Goal: Task Accomplishment & Management: Use online tool/utility

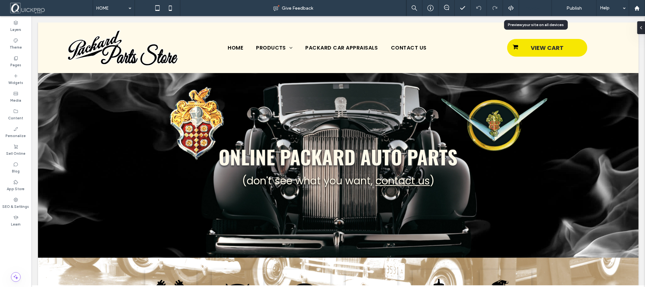
click at [527, 7] on span "Preview" at bounding box center [532, 7] width 16 height 5
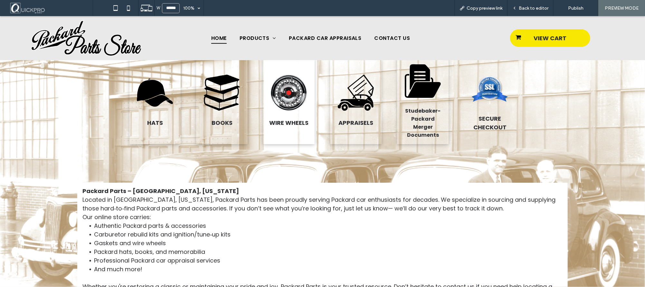
scroll to position [468, 0]
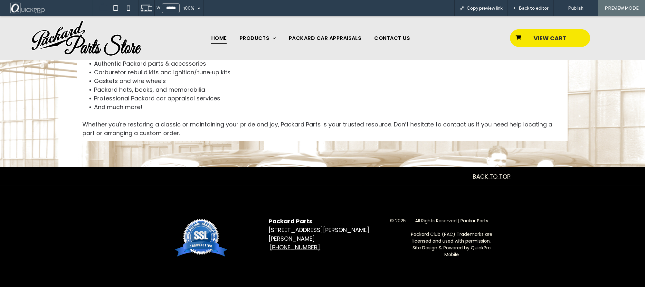
click at [485, 177] on link "BACK TO TOP" at bounding box center [492, 176] width 38 height 8
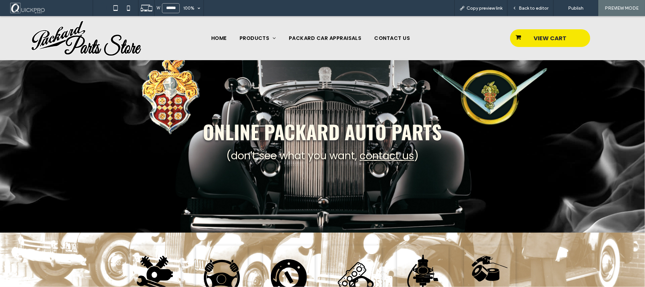
scroll to position [0, 0]
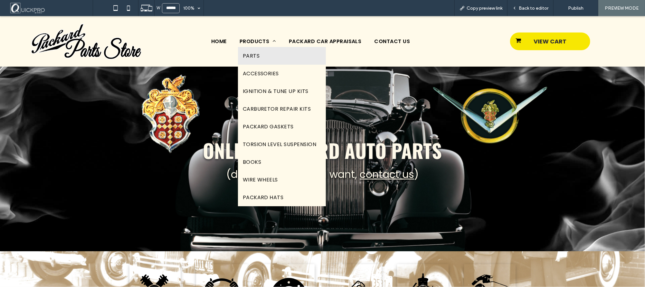
drag, startPoint x: 249, startPoint y: 51, endPoint x: 253, endPoint y: 70, distance: 19.1
click at [249, 52] on span "PARTS" at bounding box center [251, 56] width 17 height 8
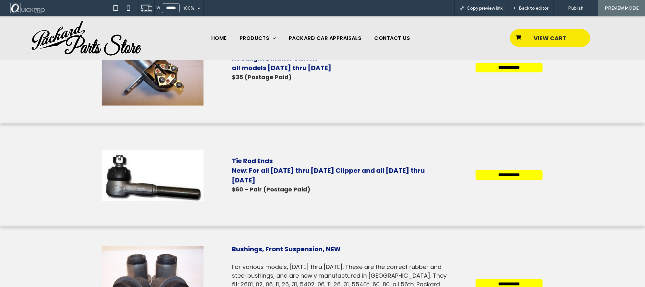
scroll to position [4867, 0]
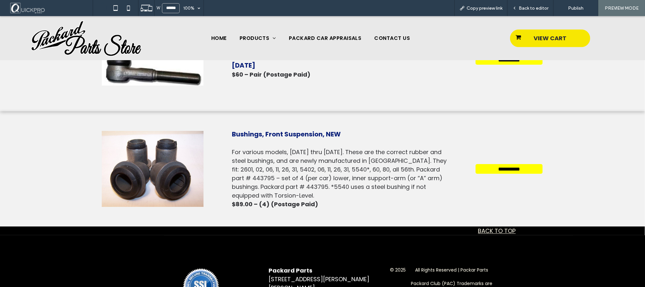
click at [504, 227] on link "BACK TO TOP" at bounding box center [497, 231] width 38 height 8
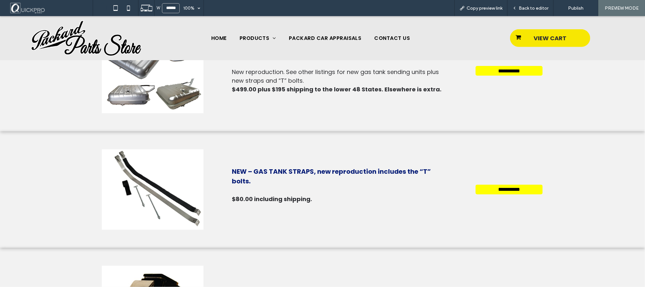
scroll to position [0, 0]
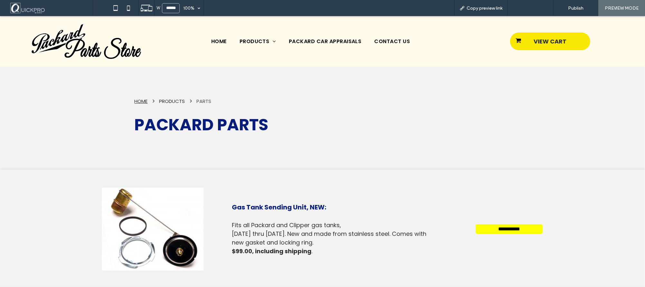
click at [528, 5] on span "Back to editor" at bounding box center [534, 7] width 30 height 5
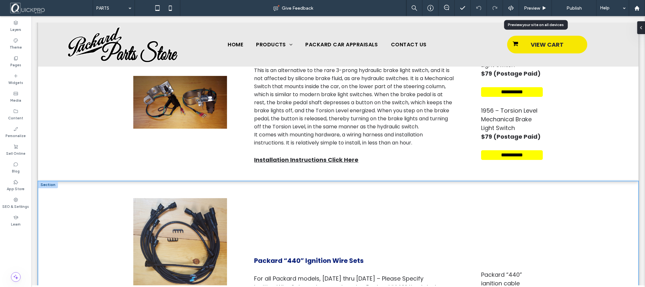
scroll to position [1890, 0]
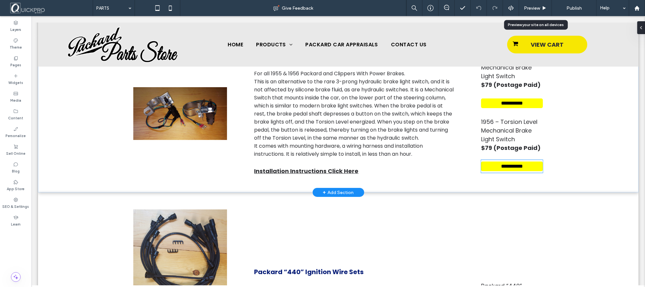
click at [507, 161] on input "**********" at bounding box center [512, 166] width 62 height 10
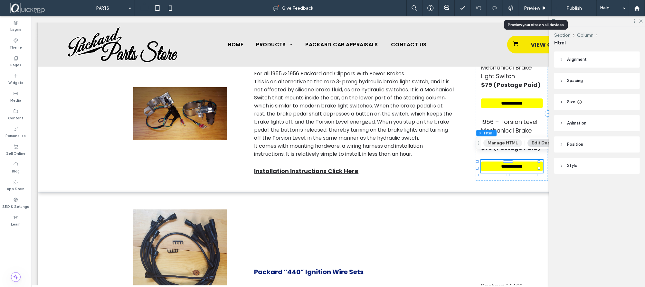
click at [498, 145] on button "Manage HTML" at bounding box center [502, 143] width 39 height 8
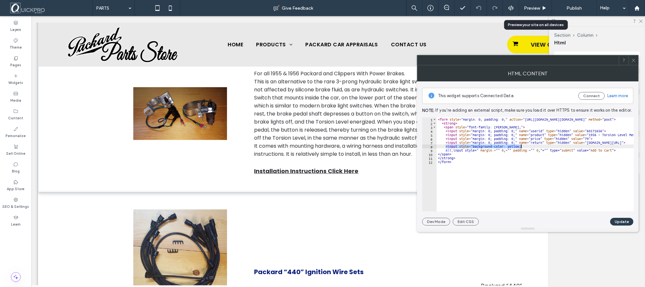
drag, startPoint x: 445, startPoint y: 146, endPoint x: 521, endPoint y: 147, distance: 75.4
click at [521, 147] on div "< form style = "margin: 0; padding: 0;" action = "https://ww4.aitsafe.com/cf/ad…" at bounding box center [563, 166] width 253 height 96
click at [533, 176] on div "< form style = "margin: 0; padding: 0;" action = "https://ww4.aitsafe.com/cf/ad…" at bounding box center [563, 166] width 253 height 96
type textarea "*******"
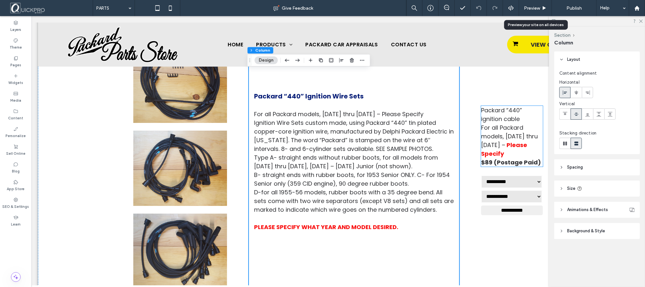
scroll to position [2069, 0]
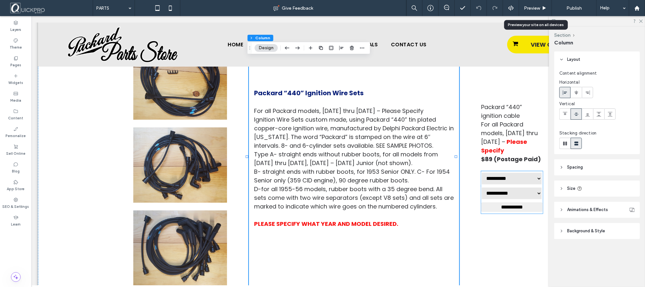
click at [502, 189] on select"] "**********" at bounding box center [511, 193] width 61 height 13
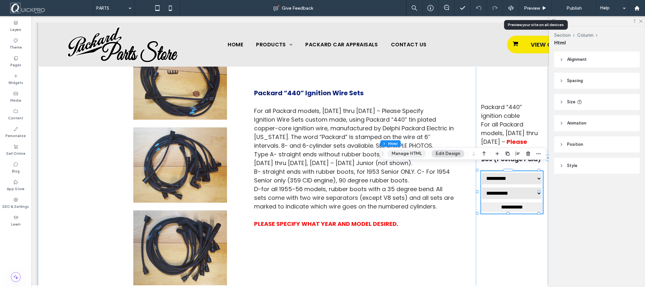
click at [413, 154] on button "Manage HTML" at bounding box center [406, 154] width 39 height 8
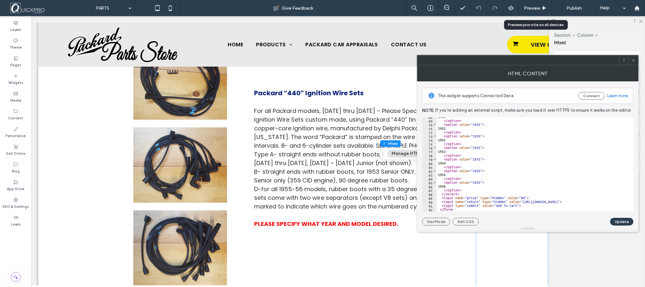
scroll to position [262, 0]
type textarea "*********"
click at [465, 193] on div "1950 </ option > < option value = "1935" > 1951 </ option > < option value = "1…" at bounding box center [533, 166] width 192 height 102
paste textarea "**********"
type textarea "**********"
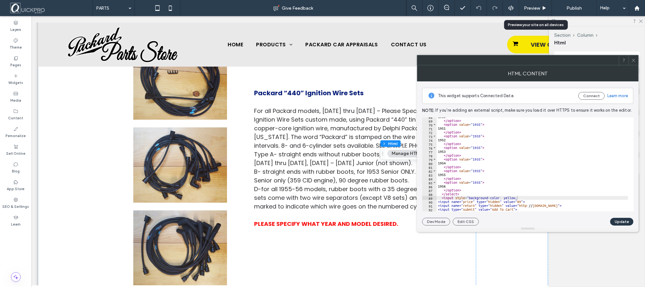
click at [621, 221] on button "Update" at bounding box center [621, 222] width 23 height 8
click at [612, 249] on div "Section Column Html Alignment Spacing Set margins and padding 0px 0% 0px 0% * p…" at bounding box center [597, 156] width 96 height 261
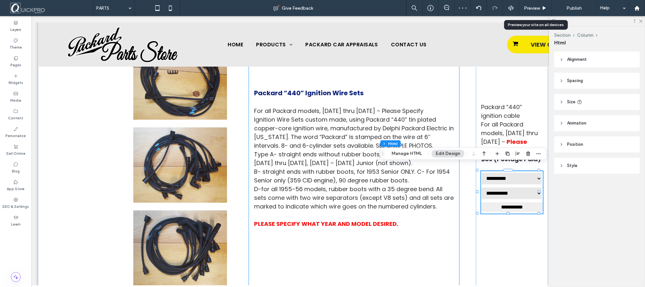
click at [387, 244] on div "Packard “440” Ignition Wire Sets For all Packard models, 1935 thru 1956 – Pleas…" at bounding box center [354, 157] width 210 height 265
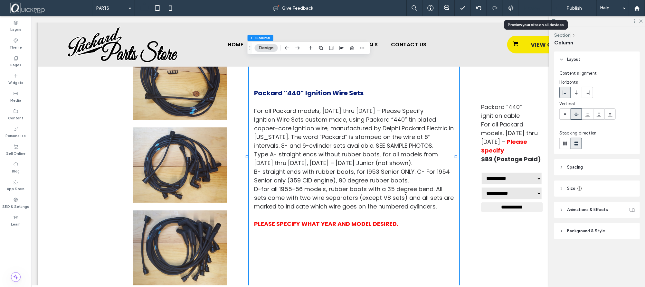
click at [530, 5] on div "Preview" at bounding box center [535, 8] width 33 height 16
click at [529, 8] on span "Preview" at bounding box center [532, 7] width 16 height 5
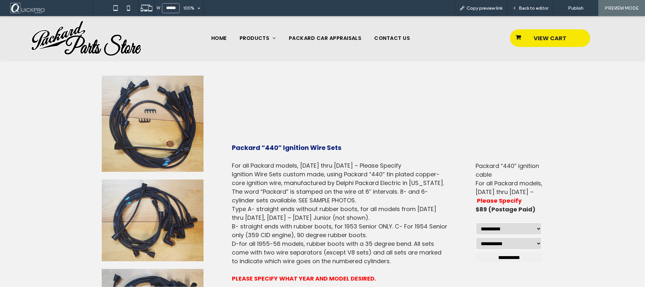
scroll to position [2118, 0]
click at [536, 8] on span "Back to editor" at bounding box center [534, 7] width 30 height 5
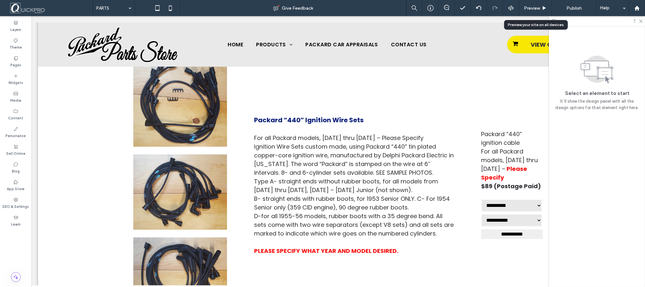
scroll to position [2041, 0]
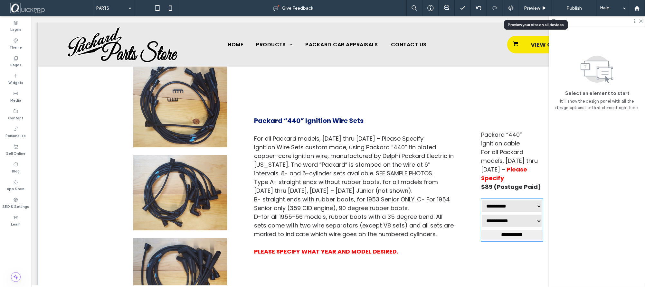
click at [502, 230] on input "**********" at bounding box center [512, 235] width 62 height 10
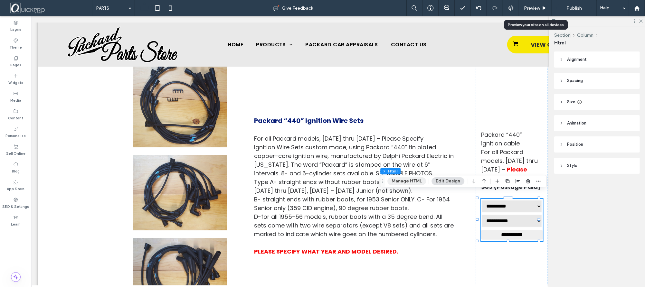
click at [410, 179] on button "Manage HTML" at bounding box center [406, 181] width 39 height 8
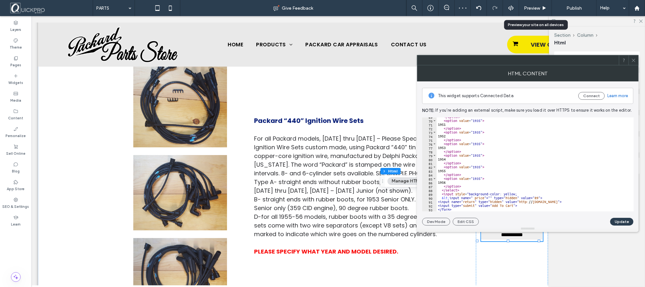
scroll to position [265, 0]
type textarea "**********"
drag, startPoint x: 442, startPoint y: 194, endPoint x: 518, endPoint y: 193, distance: 76.0
click at [518, 193] on div "</ option > < option value = "1935" > 1951 </ option > < option value = "1935" …" at bounding box center [533, 166] width 192 height 102
type textarea "**********"
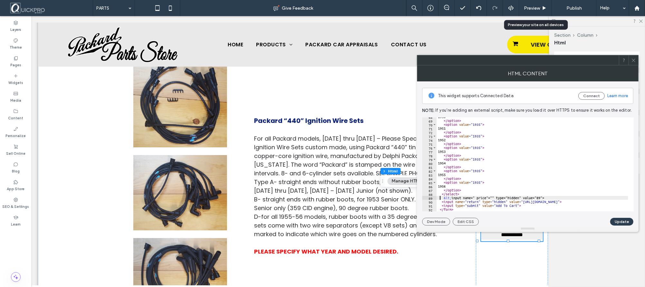
scroll to position [262, 0]
click at [626, 218] on button "Update" at bounding box center [621, 222] width 23 height 8
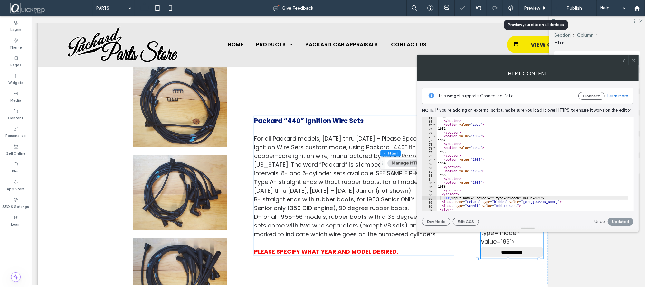
click at [377, 219] on span "D-for all 1955-56 models, rubber boots with a 35 degree bend. All sets come wit…" at bounding box center [354, 225] width 200 height 25
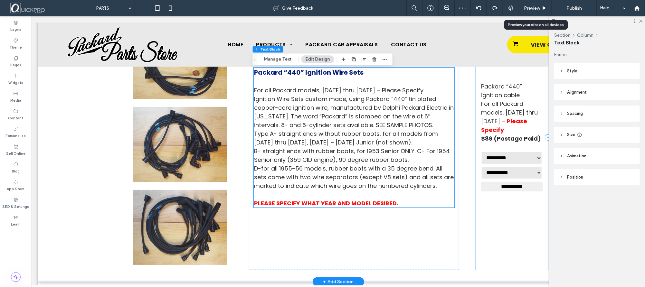
scroll to position [2078, 0]
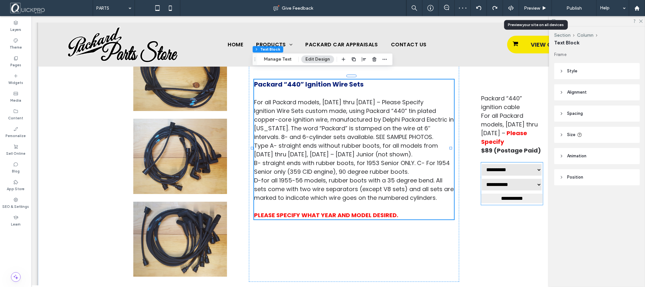
click at [498, 184] on select"] "**********" at bounding box center [511, 184] width 61 height 13
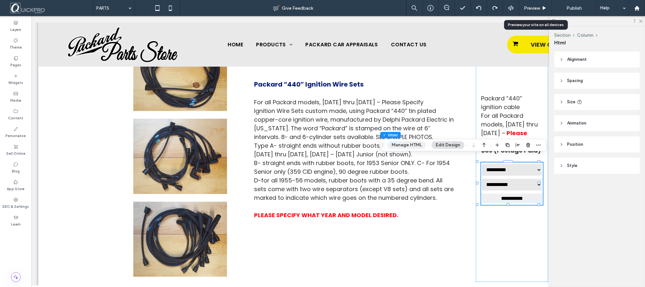
click at [399, 147] on button "Manage HTML" at bounding box center [406, 145] width 39 height 8
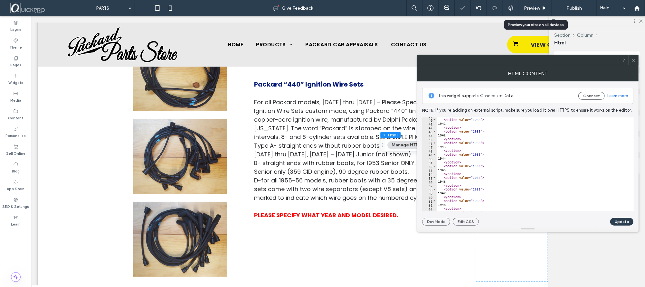
scroll to position [265, 0]
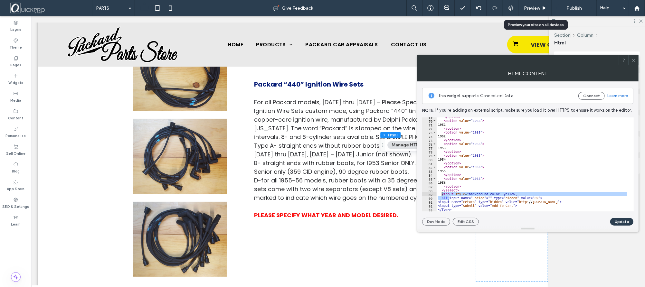
drag, startPoint x: 449, startPoint y: 198, endPoint x: 441, endPoint y: 196, distance: 8.3
click at [441, 196] on div "</ option > < option value = "1935" > 1951 </ option > < option value = "1935" …" at bounding box center [533, 166] width 192 height 102
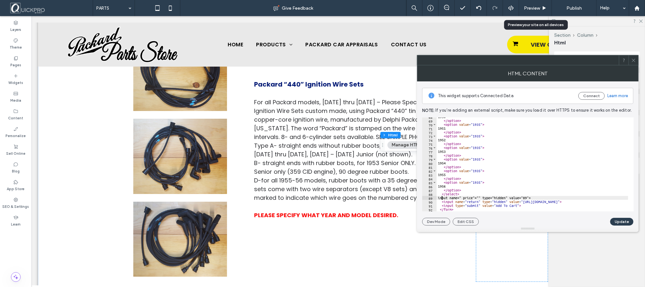
scroll to position [0, 0]
click at [552, 186] on div "1950 </ option > < option value = "1935" > 1951 </ option > < option value = "1…" at bounding box center [533, 166] width 192 height 102
type textarea "****"
click at [619, 222] on button "Update" at bounding box center [621, 222] width 23 height 8
click at [501, 269] on div "**********" at bounding box center [512, 148] width 72 height 265
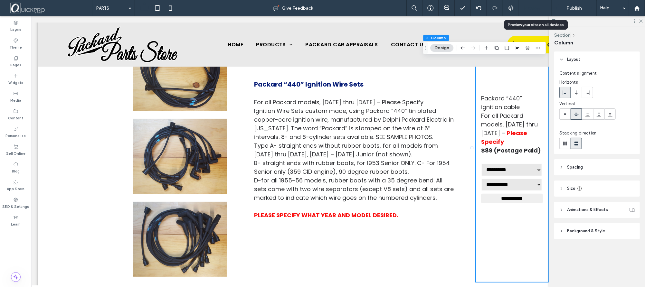
click at [534, 8] on span "Preview" at bounding box center [532, 7] width 16 height 5
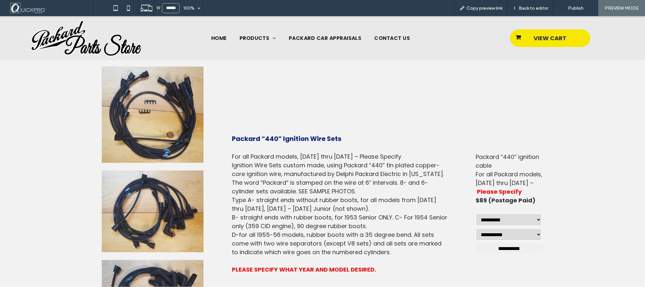
scroll to position [2126, 0]
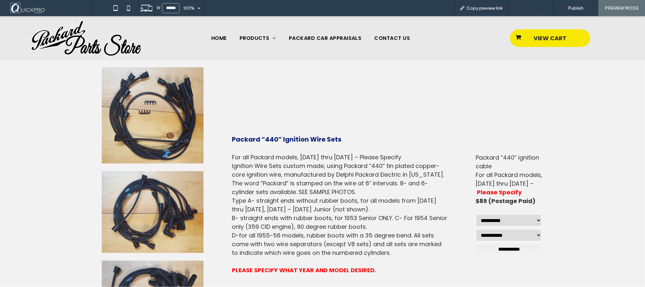
click at [533, 8] on span "Back to editor" at bounding box center [534, 7] width 30 height 5
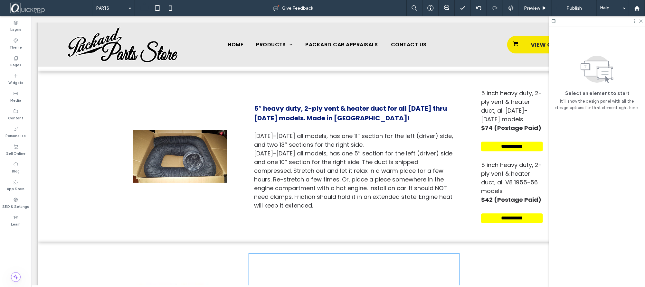
scroll to position [1192, 0]
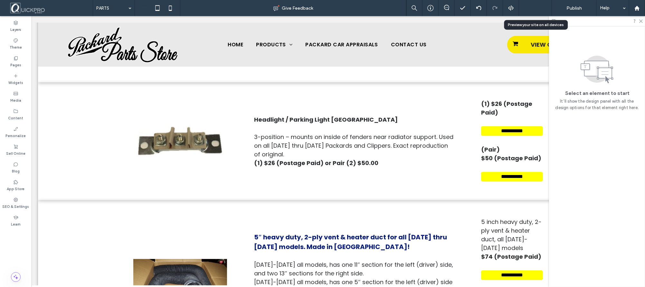
click at [530, 6] on span "Preview" at bounding box center [532, 7] width 16 height 5
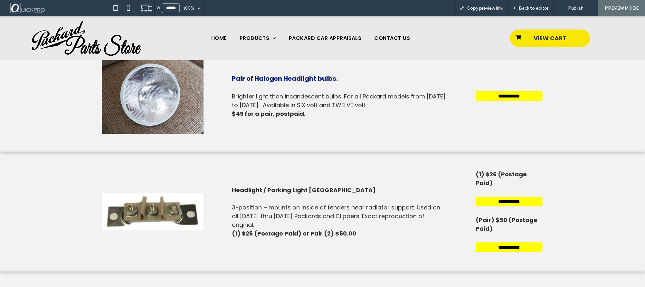
scroll to position [1098, 0]
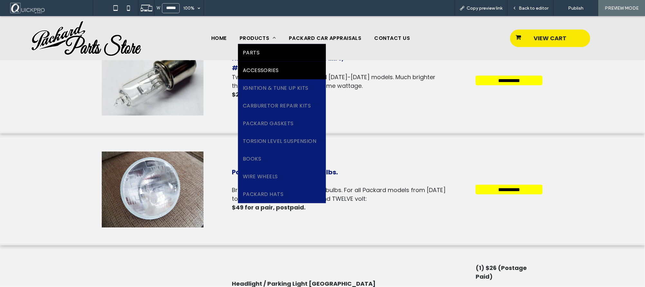
click at [265, 68] on span "ACCESSORIES" at bounding box center [261, 70] width 36 height 8
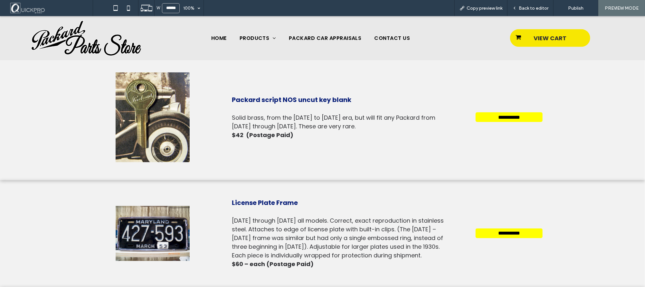
scroll to position [818, 0]
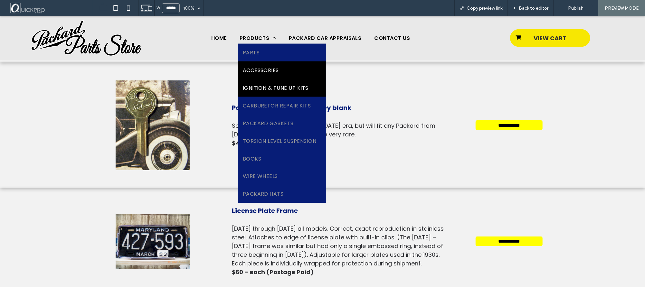
click at [272, 84] on span "IGNITION & TUNE UP KITS" at bounding box center [276, 88] width 66 height 8
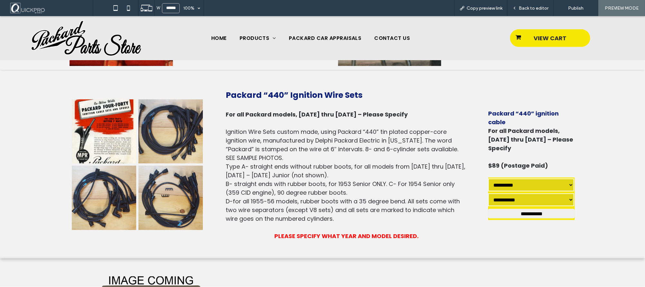
scroll to position [351, 0]
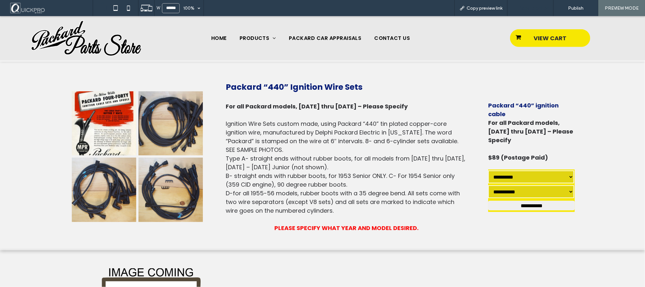
click at [529, 4] on div "Back to editor" at bounding box center [531, 8] width 46 height 16
click at [539, 10] on span "Back to editor" at bounding box center [534, 7] width 30 height 5
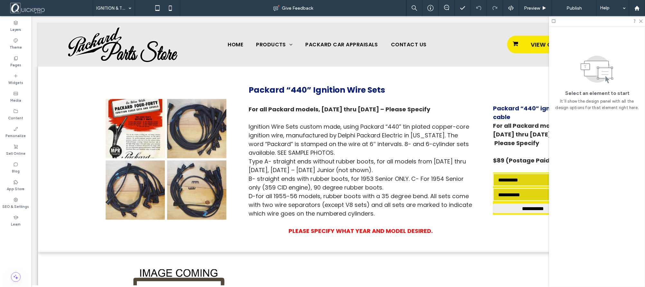
scroll to position [348, 0]
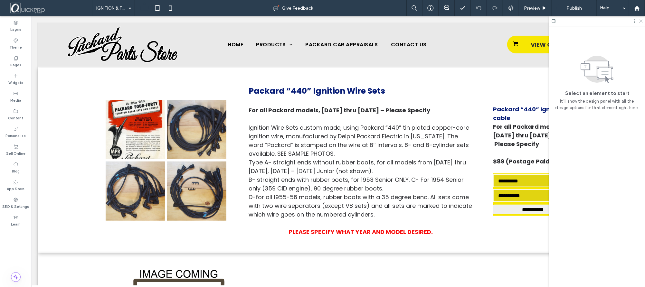
click at [642, 20] on icon at bounding box center [641, 21] width 4 height 4
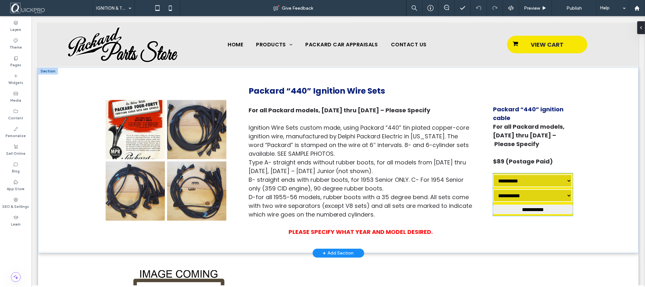
click at [530, 194] on select"] "**********" at bounding box center [532, 195] width 79 height 13
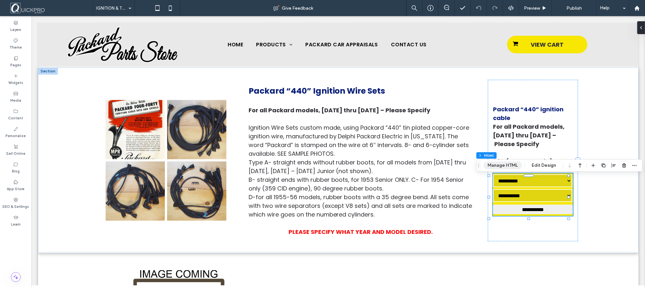
click at [500, 164] on button "Manage HTML" at bounding box center [502, 166] width 39 height 8
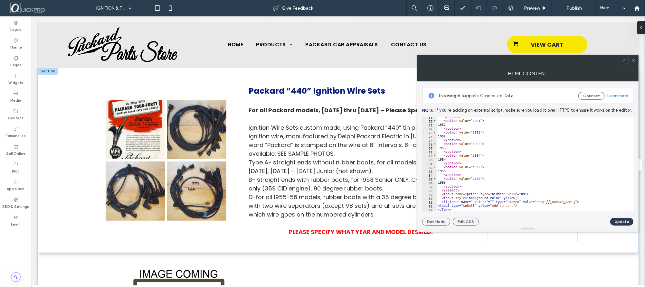
scroll to position [384, 0]
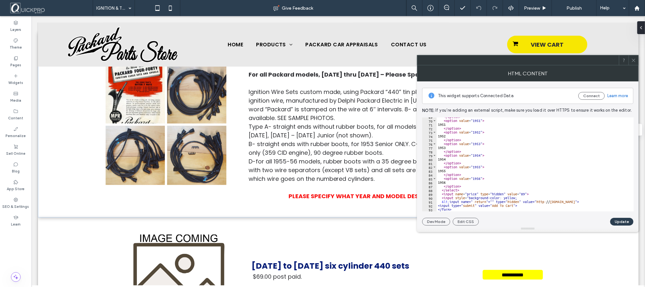
type textarea "**********"
drag, startPoint x: 442, startPoint y: 198, endPoint x: 520, endPoint y: 197, distance: 77.6
click at [520, 197] on div "</ option > < option value = "1951" > 1951 </ option > < option value = "1952" …" at bounding box center [533, 166] width 192 height 102
click at [323, 123] on p "Type A- straight ends without rubber boots, for all models from 1940 thru 1952,…" at bounding box center [360, 130] width 225 height 17
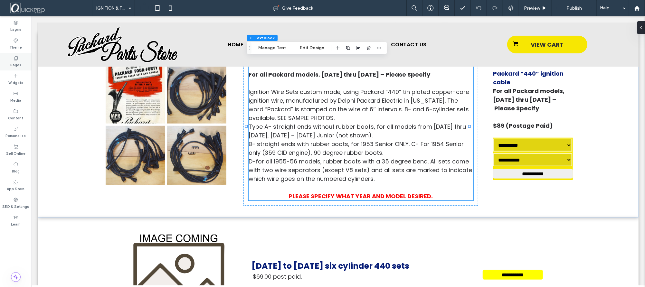
click at [19, 61] on label "Pages" at bounding box center [15, 64] width 11 height 7
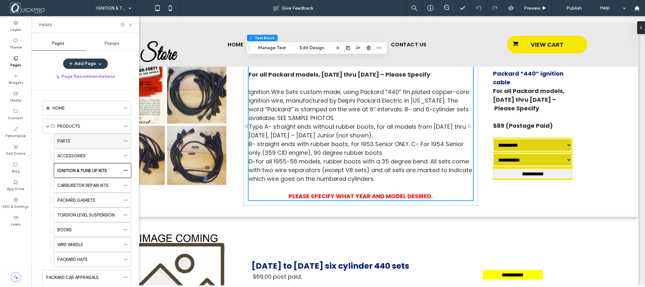
click at [72, 140] on div "PARTS" at bounding box center [88, 141] width 63 height 7
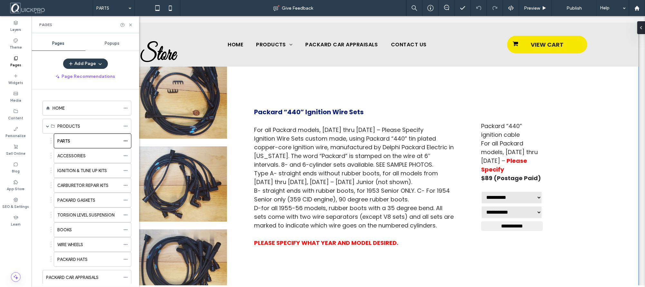
scroll to position [2069, 0]
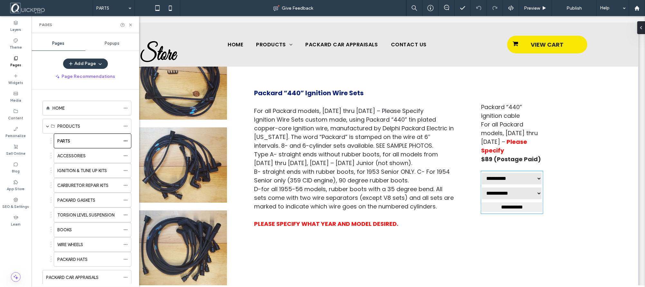
click at [505, 178] on form "**********" at bounding box center [512, 192] width 62 height 43
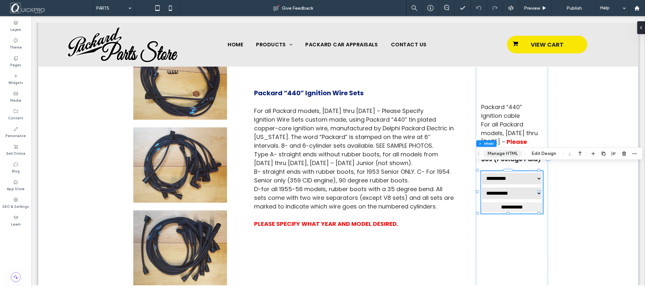
click at [488, 154] on button "Manage HTML" at bounding box center [502, 154] width 39 height 8
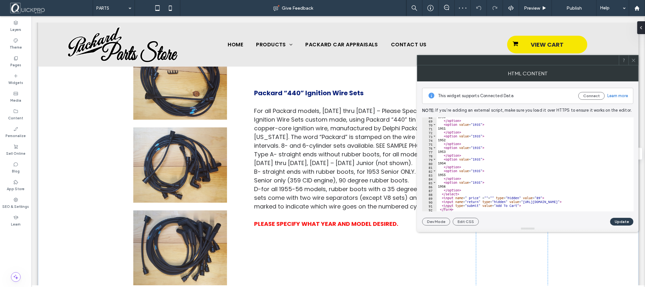
scroll to position [262, 0]
type textarea "**********"
click at [546, 197] on div "1950 </ option > < option value = "1935" > 1951 </ option > < option value = "1…" at bounding box center [533, 166] width 192 height 102
paste textarea "**********"
type textarea "**********"
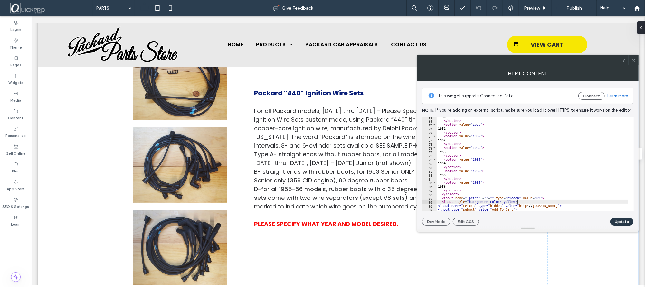
click at [622, 222] on button "Update" at bounding box center [621, 222] width 23 height 8
click at [408, 255] on div "Packard “440” Ignition Wire Sets For all Packard models, 1935 thru 1956 – Pleas…" at bounding box center [354, 157] width 210 height 265
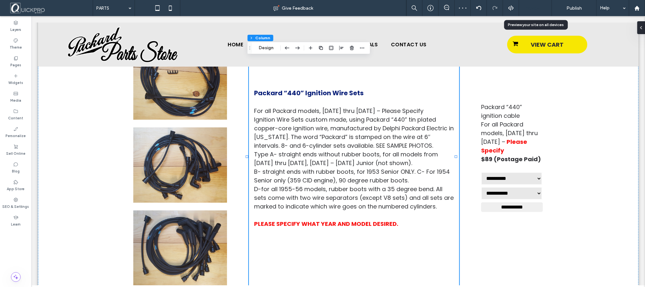
click at [539, 10] on span "Preview" at bounding box center [532, 7] width 16 height 5
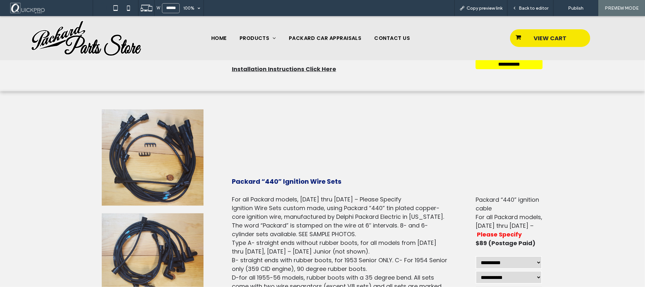
scroll to position [2082, 0]
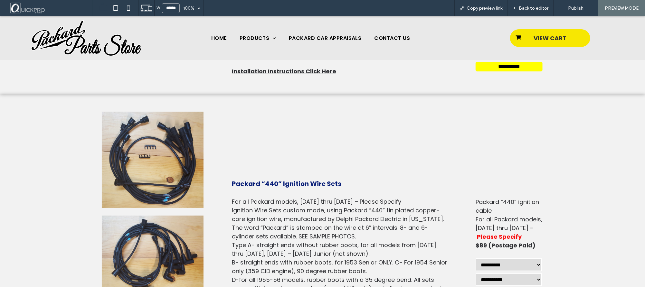
click at [536, 258] on select"] "**********" at bounding box center [509, 264] width 66 height 13
click at [533, 273] on select"] "**********" at bounding box center [509, 279] width 66 height 13
click at [534, 273] on select"] "**********" at bounding box center [509, 279] width 66 height 13
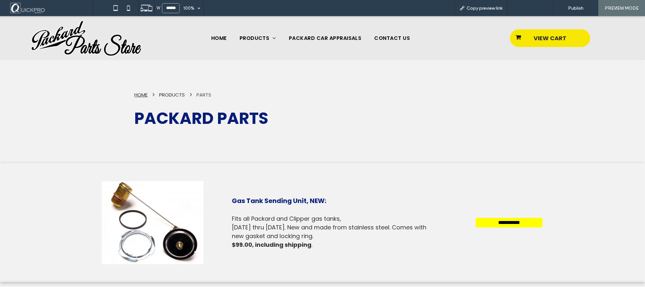
scroll to position [2076, 0]
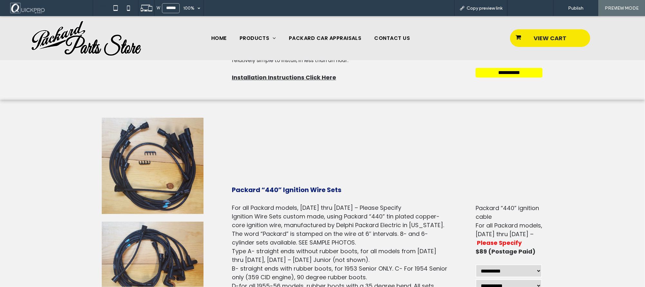
click at [536, 8] on span "Back to editor" at bounding box center [534, 7] width 30 height 5
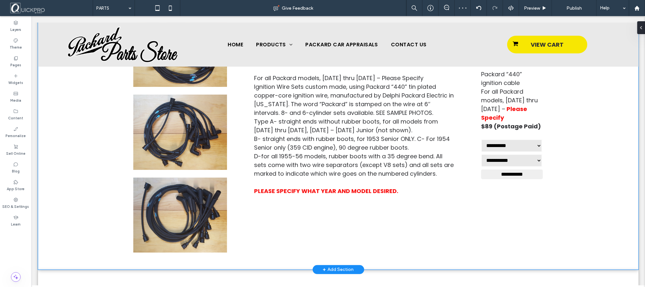
scroll to position [2039, 0]
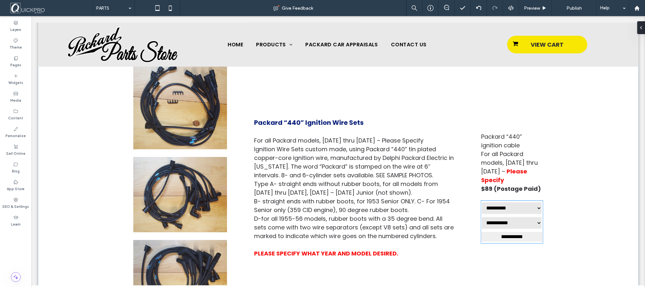
click at [490, 208] on form "**********" at bounding box center [512, 222] width 62 height 43
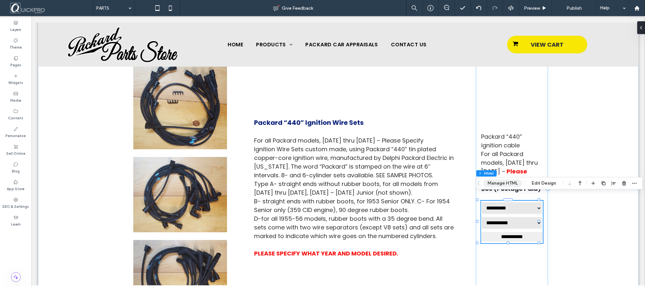
click at [497, 182] on button "Manage HTML" at bounding box center [502, 184] width 39 height 8
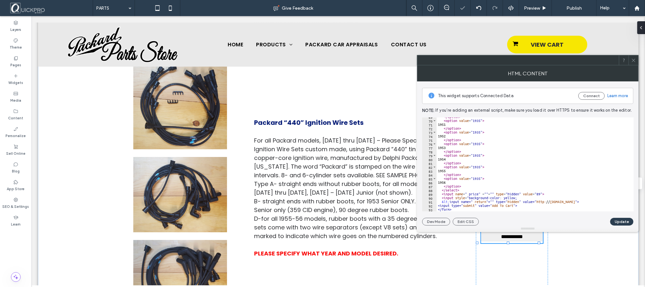
scroll to position [265, 0]
click at [487, 262] on div "**********" at bounding box center [512, 187] width 72 height 265
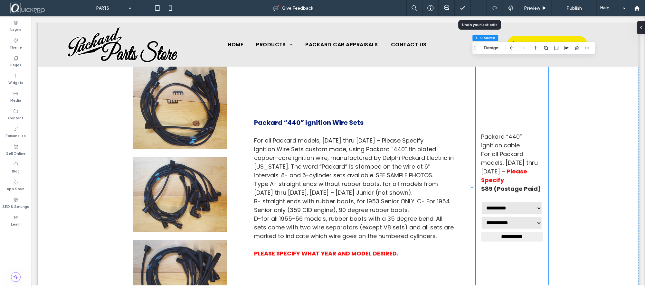
click at [475, 8] on div at bounding box center [479, 7] width 16 height 5
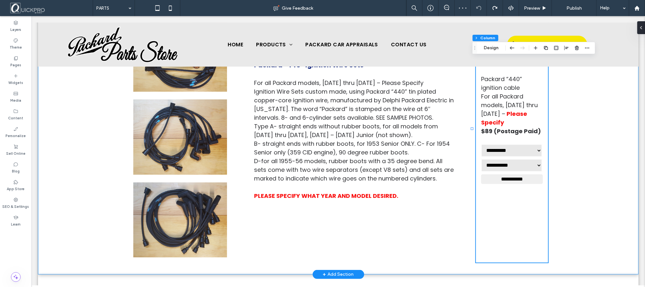
scroll to position [2066, 0]
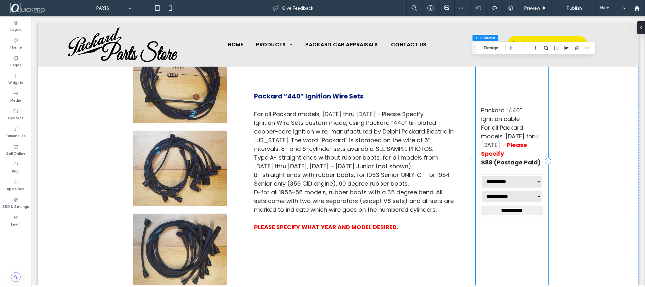
click at [492, 190] on select"] "**********" at bounding box center [511, 196] width 61 height 13
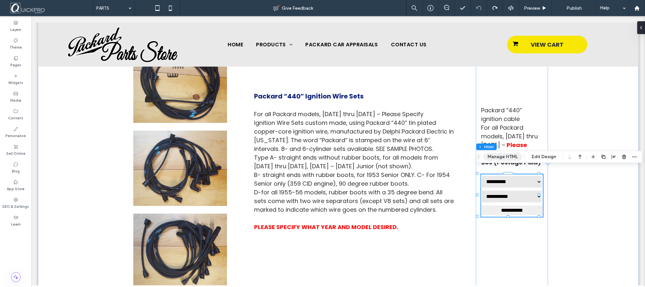
click at [498, 157] on button "Manage HTML" at bounding box center [502, 157] width 39 height 8
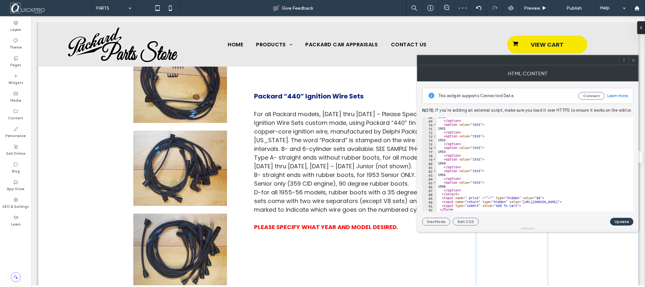
scroll to position [262, 0]
click at [333, 136] on p "Ignition Wire Sets custom made, using Packard “440” tin plated copper-core igni…" at bounding box center [354, 135] width 200 height 35
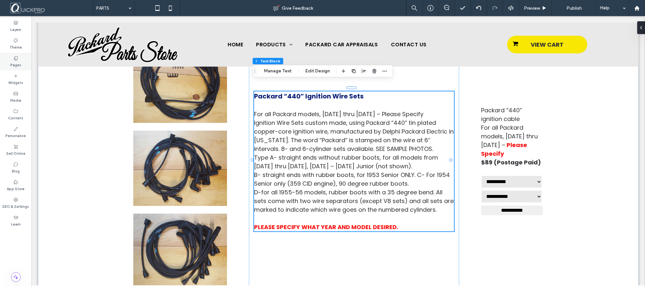
click at [15, 63] on label "Pages" at bounding box center [15, 64] width 11 height 7
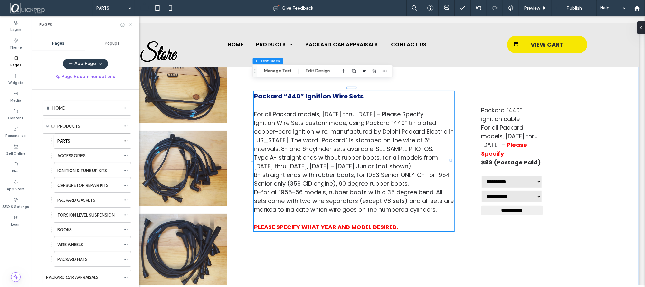
click at [81, 172] on label "IGNITION & TUNE UP KITS" at bounding box center [82, 170] width 50 height 11
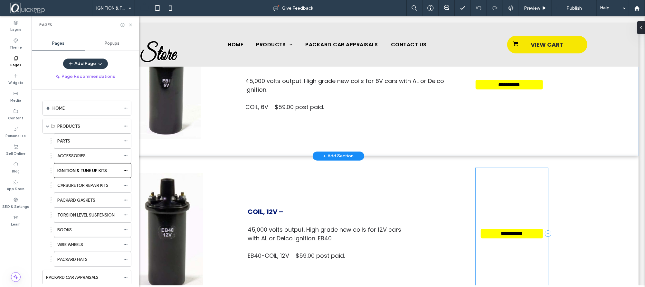
scroll to position [1601, 0]
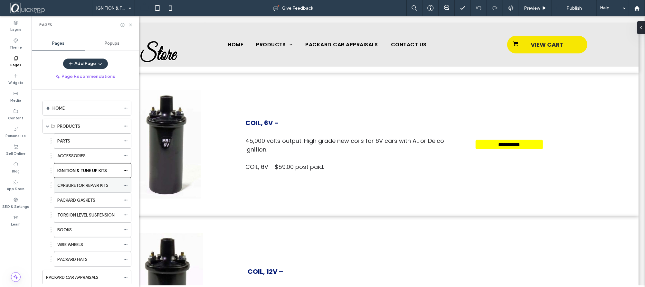
click at [88, 185] on label "CARBURETOR REPAIR KITS" at bounding box center [82, 185] width 51 height 11
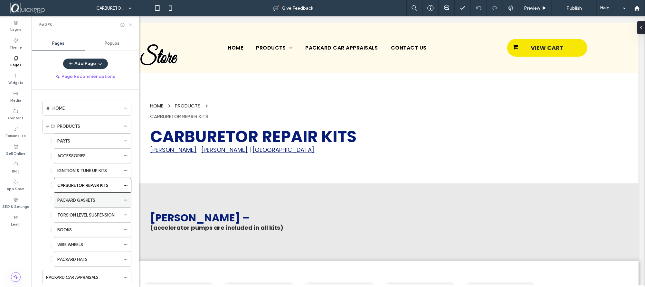
click at [86, 202] on label "PACKARD GASKETS" at bounding box center [76, 200] width 38 height 11
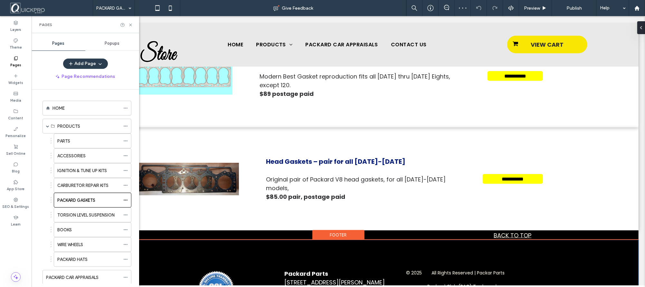
scroll to position [635, 0]
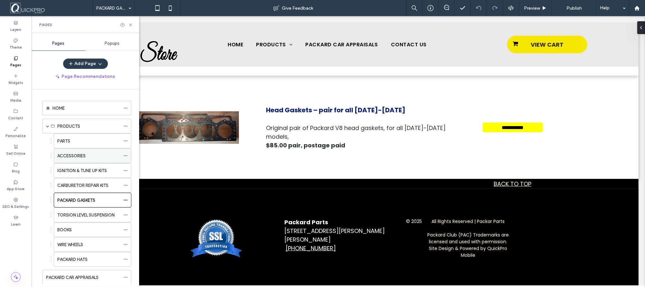
click at [92, 157] on div "ACCESSORIES" at bounding box center [88, 156] width 63 height 7
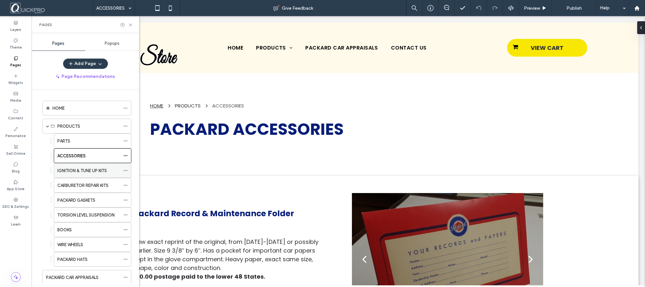
click at [84, 168] on label "IGNITION & TUNE UP KITS" at bounding box center [82, 170] width 50 height 11
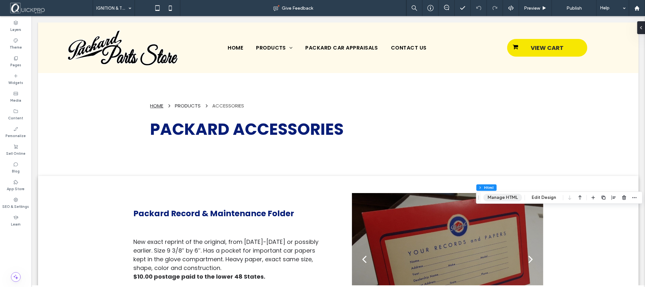
click at [502, 198] on button "Manage HTML" at bounding box center [502, 198] width 39 height 8
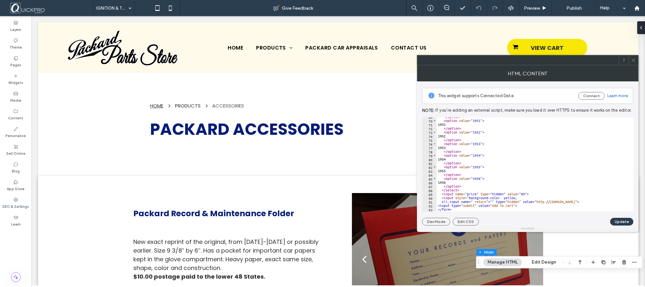
scroll to position [265, 0]
type textarea "**********"
click at [449, 202] on div "</ option > < option value = "1951" > 1951 </ option > < option value = "1952" …" at bounding box center [533, 166] width 192 height 102
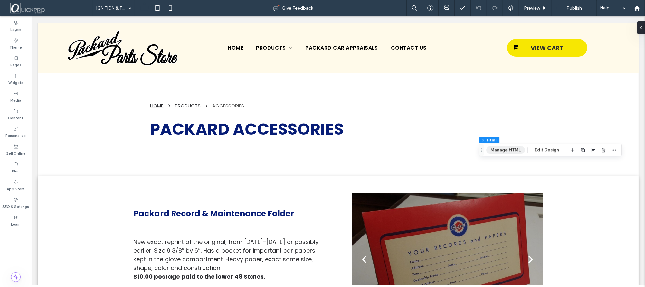
click at [508, 152] on button "Manage HTML" at bounding box center [505, 150] width 39 height 8
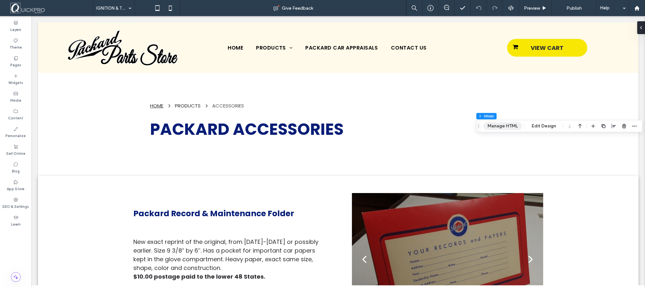
click at [504, 125] on button "Manage HTML" at bounding box center [502, 126] width 39 height 8
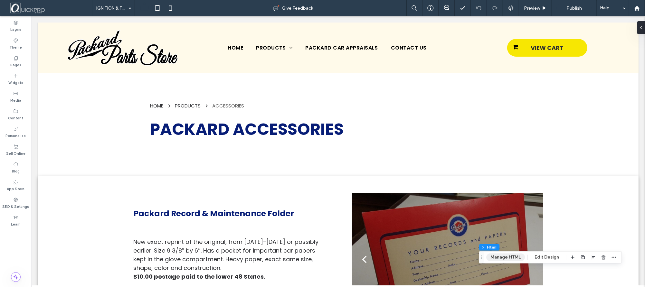
click at [510, 255] on button "Manage HTML" at bounding box center [505, 258] width 39 height 8
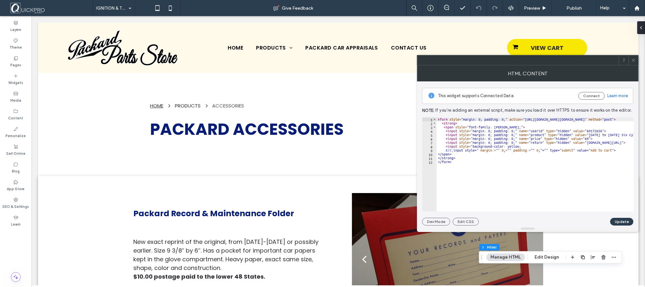
scroll to position [0, 0]
click at [632, 60] on icon at bounding box center [633, 60] width 5 height 5
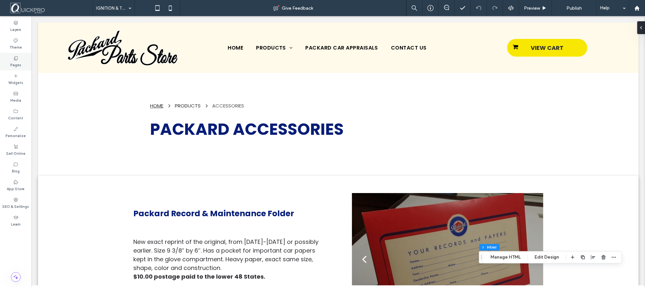
click at [15, 61] on label "Pages" at bounding box center [15, 64] width 11 height 7
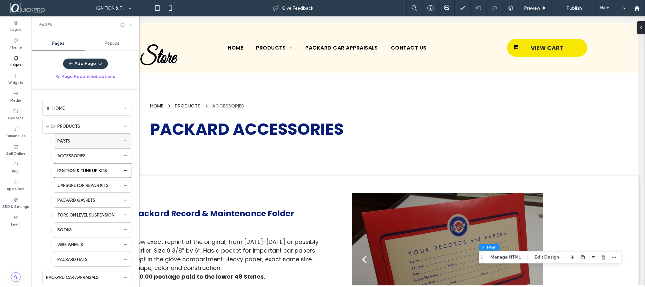
click at [70, 139] on label "PARTS" at bounding box center [63, 141] width 13 height 11
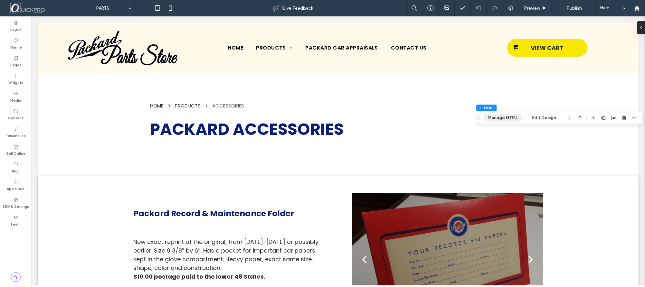
click at [504, 116] on button "Manage HTML" at bounding box center [502, 118] width 39 height 8
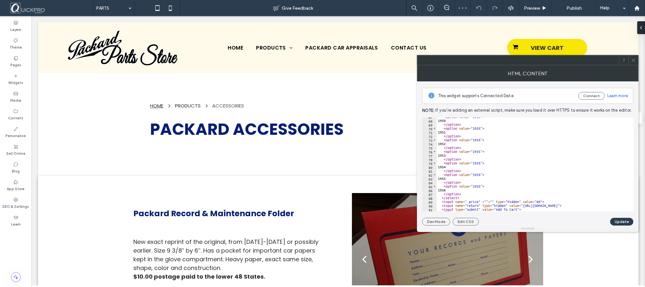
scroll to position [262, 0]
type textarea "**********"
click at [548, 199] on div "1950 </ option > < option value = "1935" > 1951 </ option > < option value = "1…" at bounding box center [533, 166] width 192 height 102
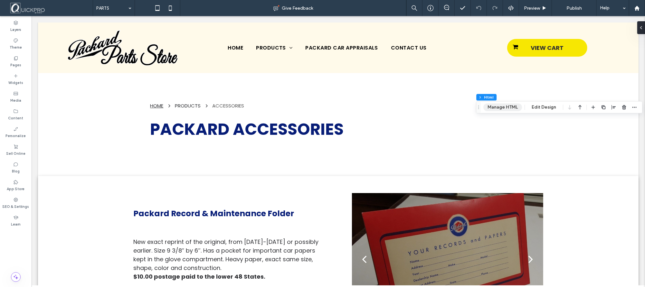
click at [507, 108] on button "Manage HTML" at bounding box center [502, 107] width 39 height 8
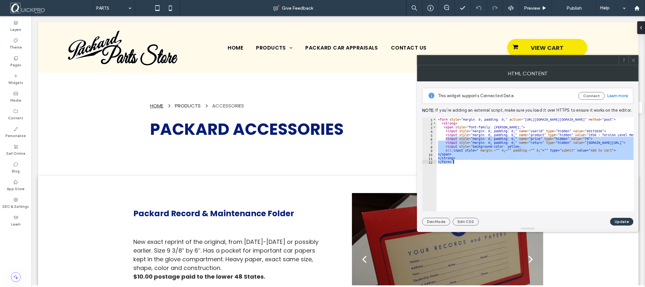
drag, startPoint x: 446, startPoint y: 139, endPoint x: 487, endPoint y: 163, distance: 47.7
click at [487, 163] on div "< form style = "margin: 0; padding: 0;" action = "https://ww4.aitsafe.com/cf/ad…" at bounding box center [563, 166] width 253 height 96
type textarea "********* ********"
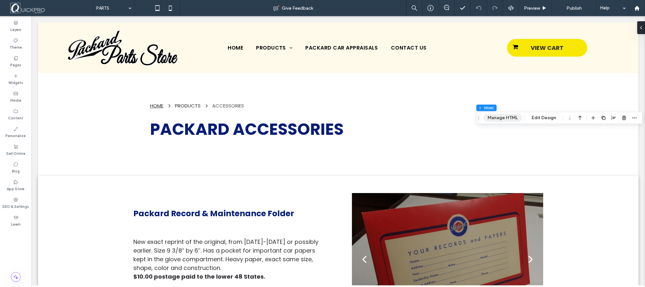
click at [491, 115] on button "Manage HTML" at bounding box center [502, 118] width 39 height 8
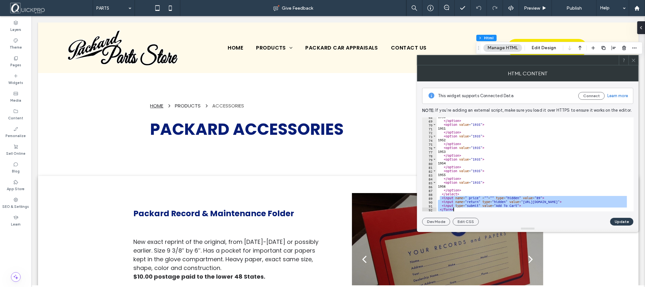
drag, startPoint x: 441, startPoint y: 197, endPoint x: 458, endPoint y: 208, distance: 20.8
click at [458, 208] on div "1950 </ option > < option value = "1935" > 1951 </ option > < option value = "1…" at bounding box center [533, 166] width 192 height 102
paste textarea "Cursor at row 92"
type textarea "*******"
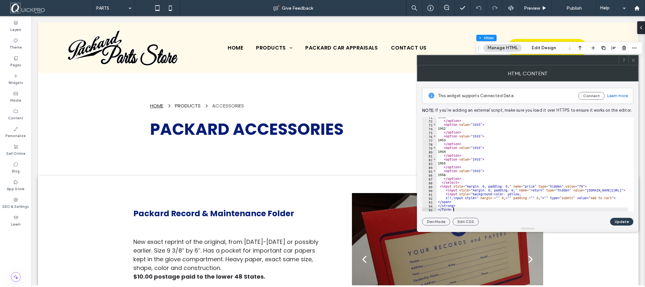
scroll to position [273, 0]
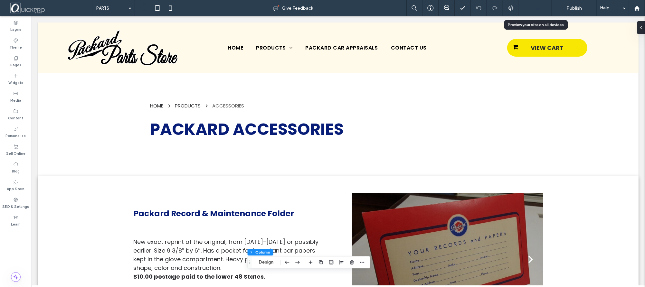
click at [535, 5] on span "Preview" at bounding box center [532, 7] width 16 height 5
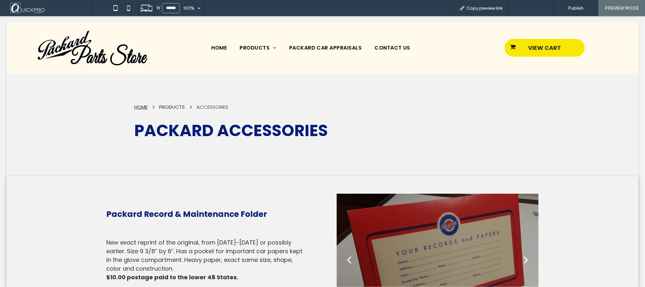
click at [529, 8] on span "Back to editor" at bounding box center [534, 7] width 30 height 5
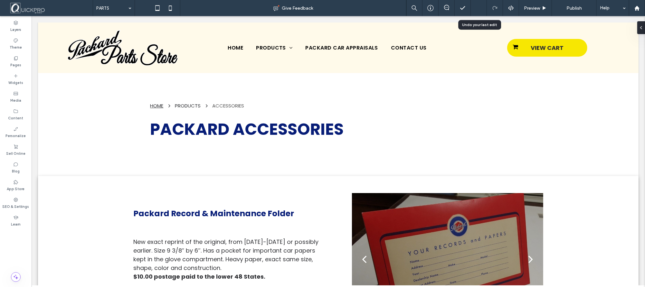
click at [478, 11] on div at bounding box center [479, 8] width 16 height 16
click at [508, 180] on button "Manage HTML" at bounding box center [502, 181] width 39 height 8
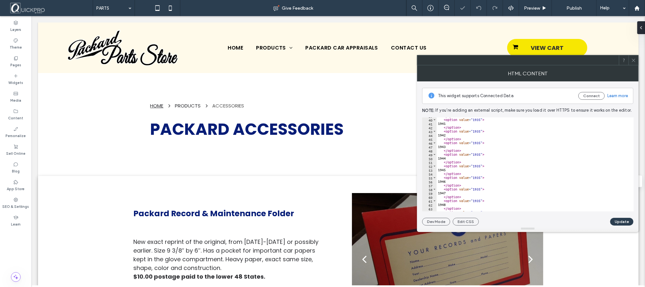
scroll to position [262, 0]
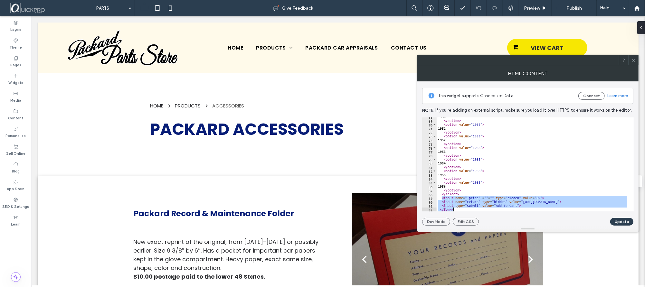
drag, startPoint x: 442, startPoint y: 198, endPoint x: 461, endPoint y: 211, distance: 22.7
click at [461, 211] on div "1950 </ option > < option value = "1935" > 1951 </ option > < option value = "1…" at bounding box center [533, 166] width 192 height 102
paste textarea "Cursor at row 92"
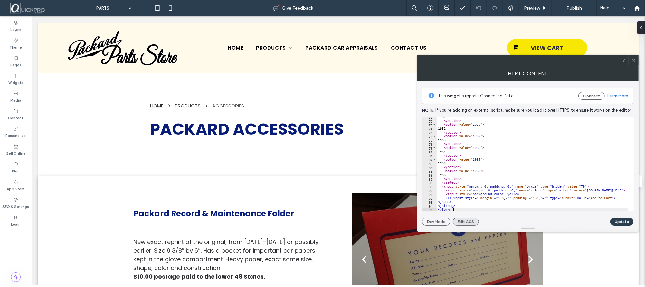
scroll to position [273, 0]
click at [583, 186] on div "1951 </ option > < option value = "1935" > 1952 </ option > < option value = "1…" at bounding box center [546, 166] width 219 height 102
type textarea "**********"
click at [625, 222] on button "Update" at bounding box center [621, 222] width 23 height 8
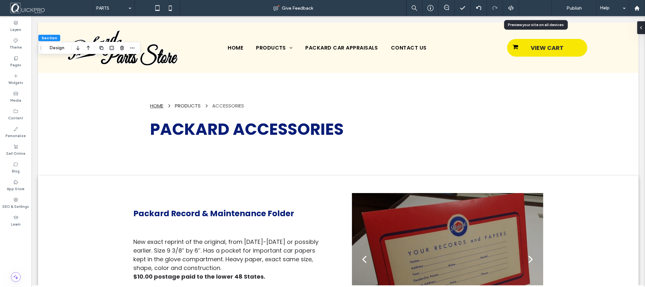
click at [527, 4] on div "Preview" at bounding box center [535, 8] width 33 height 16
click at [533, 7] on span "Preview" at bounding box center [532, 7] width 16 height 5
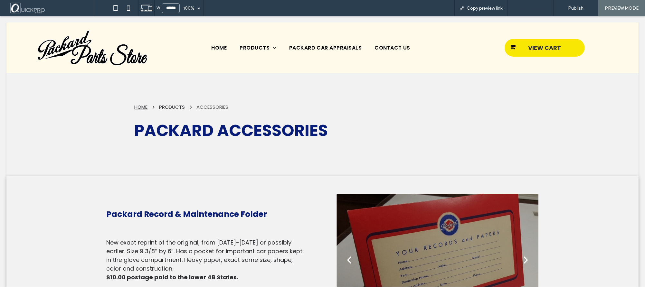
click at [535, 7] on span "Back to editor" at bounding box center [534, 7] width 30 height 5
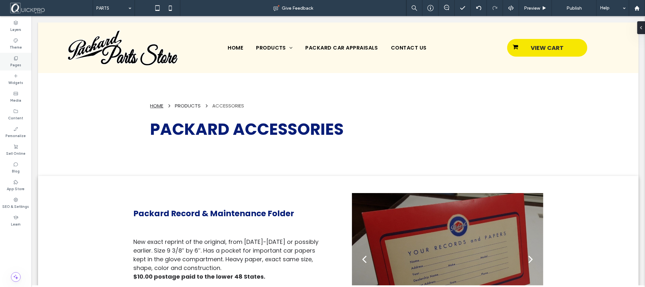
click at [15, 65] on label "Pages" at bounding box center [15, 64] width 11 height 7
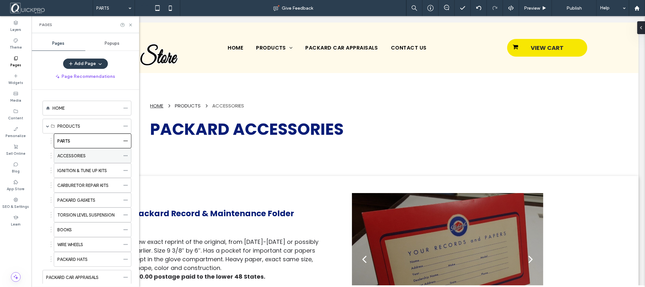
click at [81, 155] on label "ACCESSORIES" at bounding box center [71, 155] width 28 height 11
click at [104, 171] on label "IGNITION & TUNE UP KITS" at bounding box center [82, 170] width 50 height 11
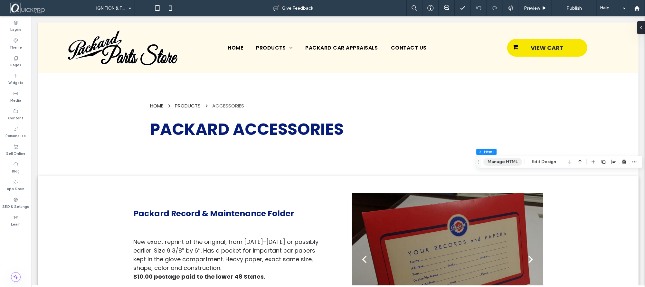
click at [506, 161] on button "Manage HTML" at bounding box center [502, 162] width 39 height 8
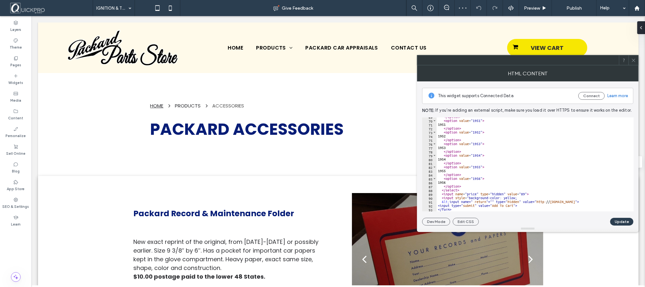
scroll to position [265, 0]
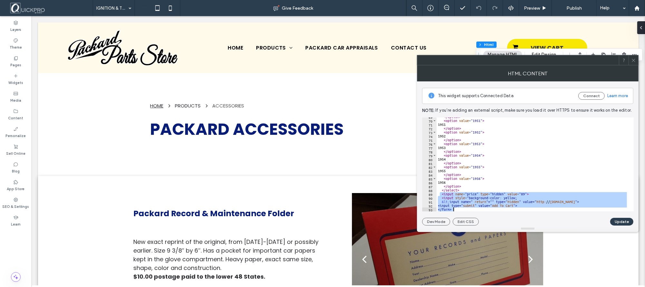
drag, startPoint x: 440, startPoint y: 195, endPoint x: 474, endPoint y: 210, distance: 37.2
click at [474, 210] on div "</ option > < option value = "1951" > 1951 </ option > < option value = "1952" …" at bounding box center [533, 166] width 192 height 102
type textarea "**********"
click at [624, 223] on button "Update" at bounding box center [621, 222] width 23 height 8
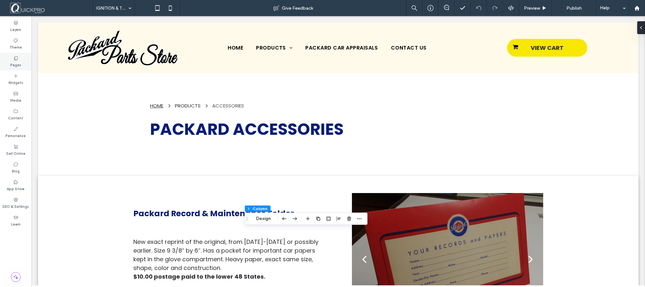
click at [13, 62] on label "Pages" at bounding box center [15, 64] width 11 height 7
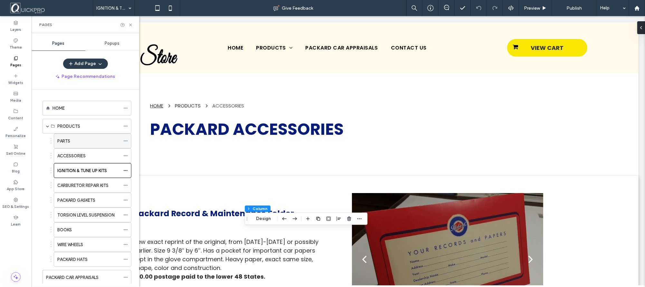
click at [70, 141] on label "PARTS" at bounding box center [63, 141] width 13 height 11
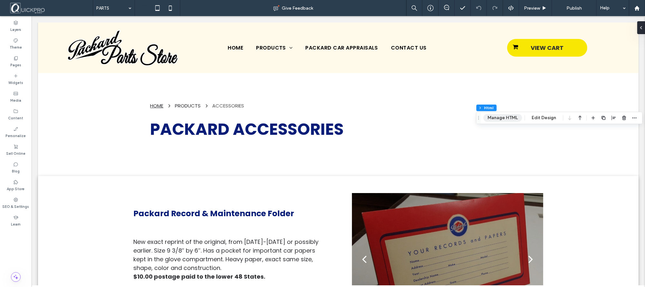
click at [501, 116] on button "Manage HTML" at bounding box center [502, 118] width 39 height 8
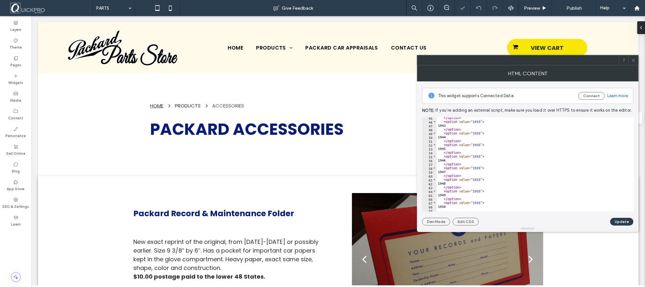
scroll to position [271, 0]
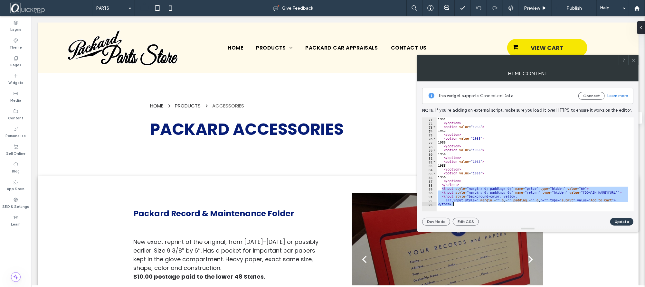
drag, startPoint x: 441, startPoint y: 189, endPoint x: 466, endPoint y: 205, distance: 29.5
click at [466, 205] on div "**********" at bounding box center [528, 165] width 212 height 94
paste textarea "Cursor at row 93"
type textarea "*******"
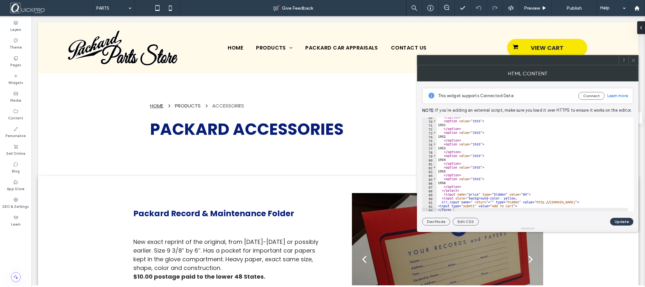
click at [620, 219] on button "Update" at bounding box center [621, 222] width 23 height 8
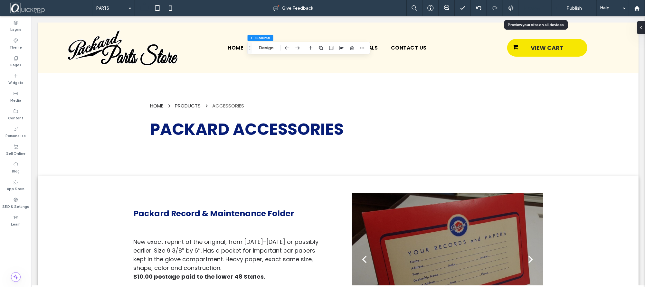
click at [536, 7] on span "Preview" at bounding box center [532, 7] width 16 height 5
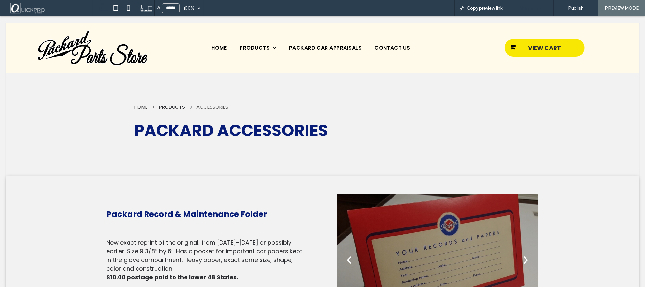
click at [527, 10] on span "Back to editor" at bounding box center [534, 7] width 30 height 5
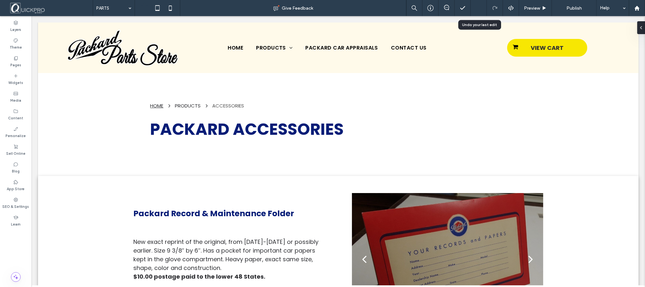
click at [474, 8] on div at bounding box center [479, 7] width 16 height 5
click at [639, 11] on icon at bounding box center [636, 7] width 5 height 5
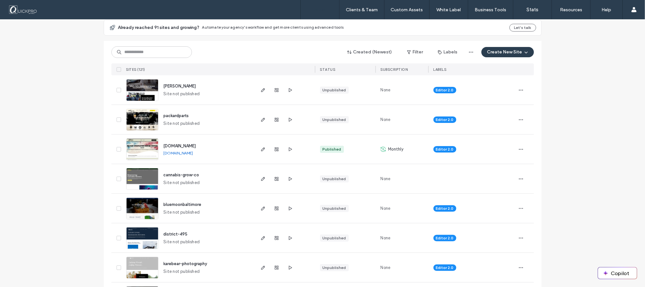
scroll to position [72, 0]
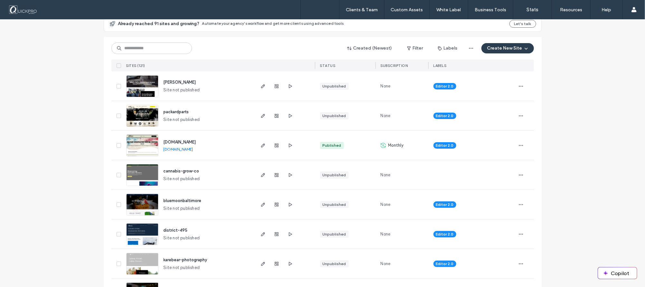
click at [186, 81] on span "blanchard-charters" at bounding box center [180, 82] width 33 height 5
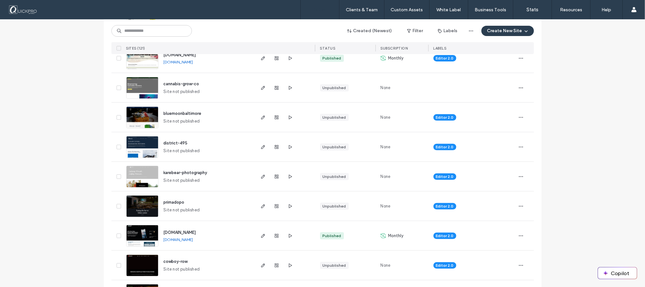
scroll to position [179, 0]
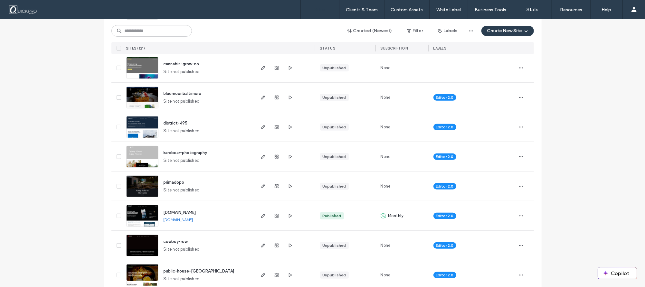
click at [169, 123] on span "district-495" at bounding box center [176, 123] width 24 height 5
